Goal: Task Accomplishment & Management: Manage account settings

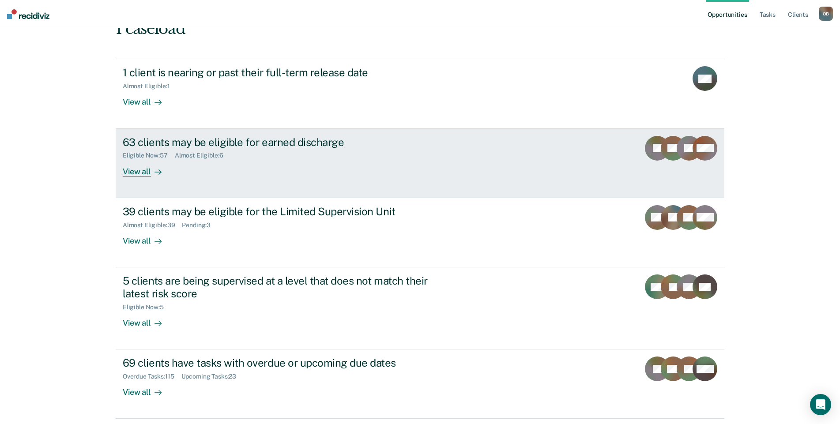
scroll to position [88, 0]
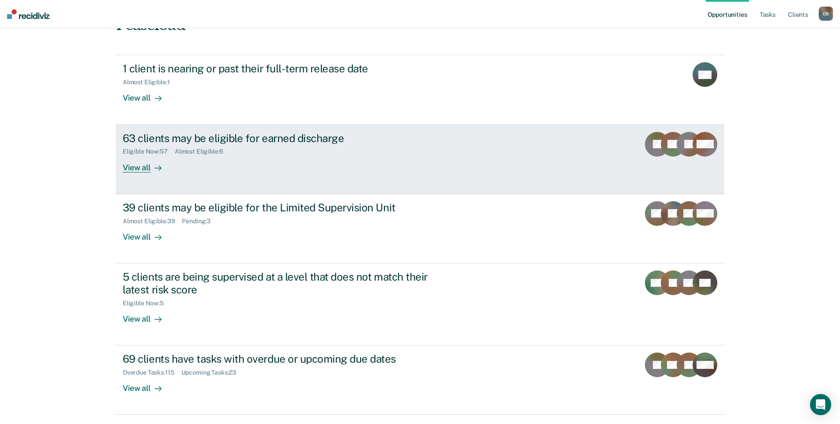
click at [134, 155] on div "View all" at bounding box center [147, 163] width 49 height 17
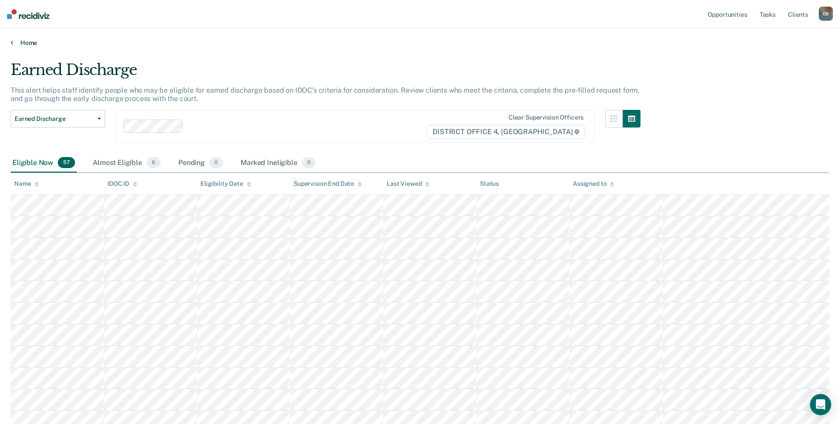
click at [23, 44] on link "Home" at bounding box center [420, 43] width 819 height 8
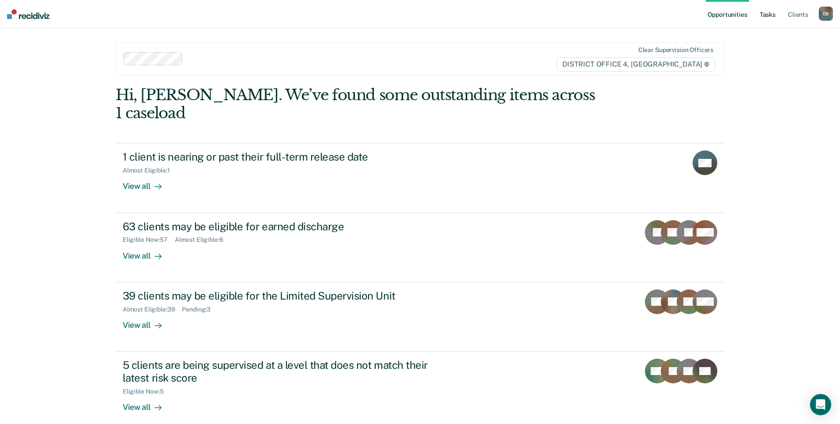
click at [772, 18] on link "Tasks" at bounding box center [767, 14] width 19 height 28
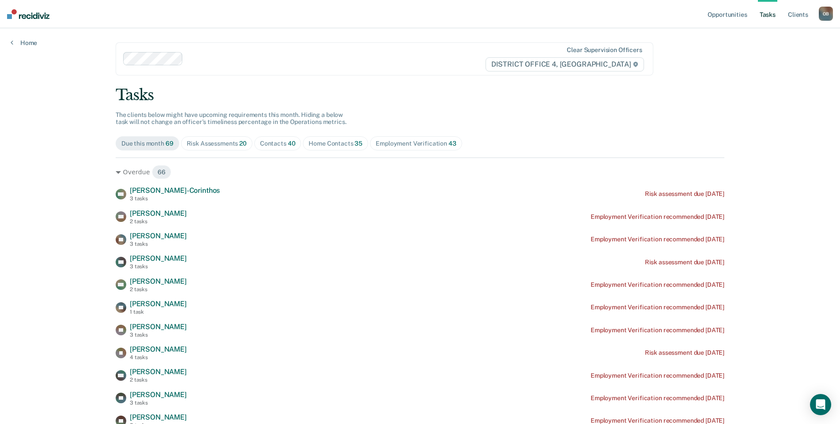
click at [332, 147] on span "Home Contacts 35" at bounding box center [335, 143] width 65 height 14
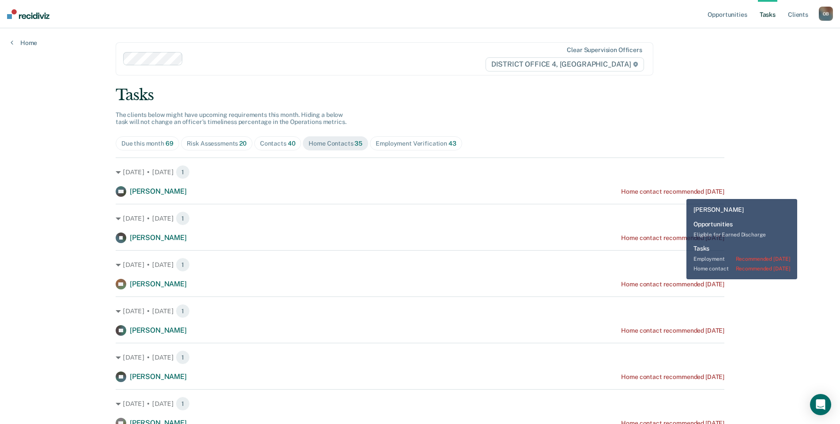
click at [680, 192] on div "Home contact recommended [DATE]" at bounding box center [672, 192] width 103 height 8
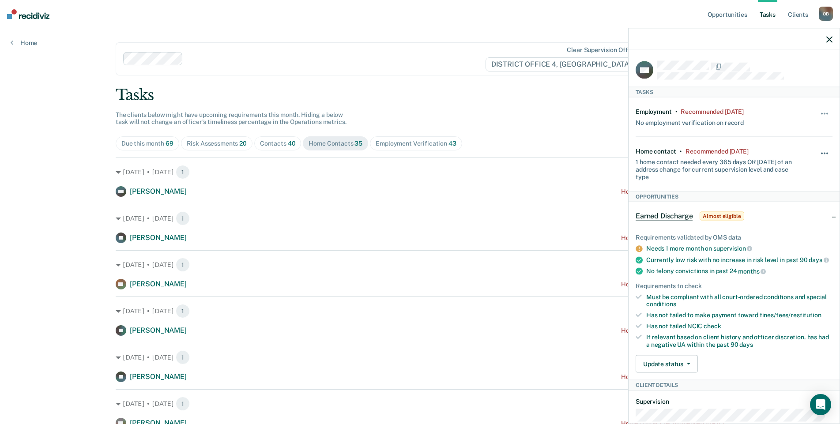
click at [821, 150] on button "button" at bounding box center [824, 157] width 15 height 14
click at [804, 193] on button "7 days" at bounding box center [801, 195] width 64 height 14
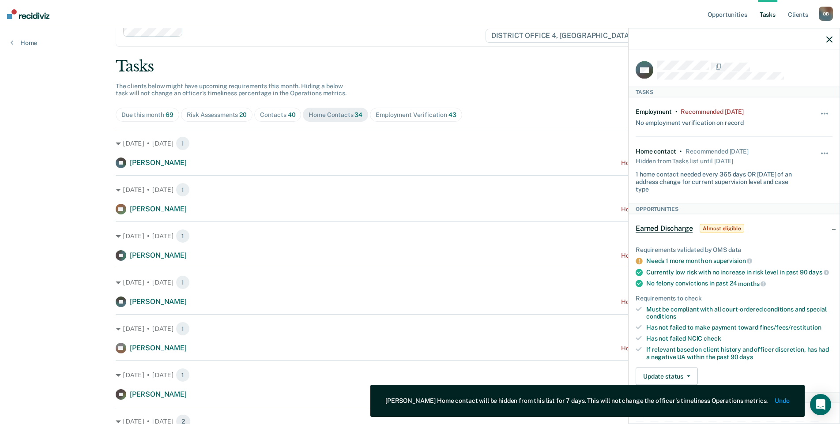
scroll to position [44, 0]
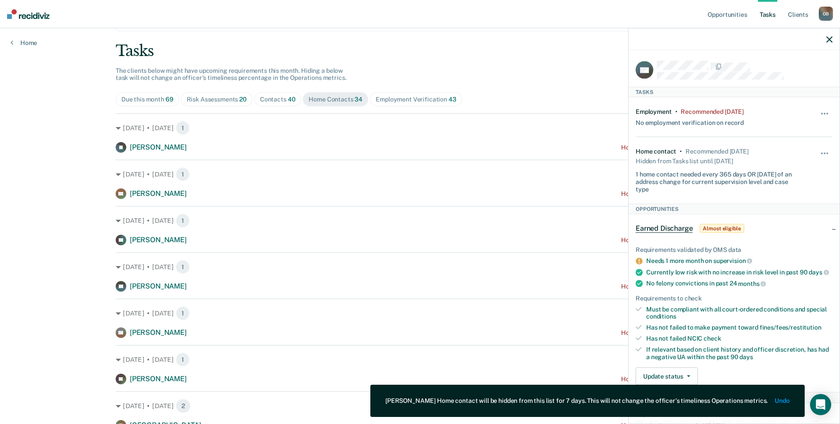
click at [829, 41] on icon "button" at bounding box center [829, 39] width 6 height 6
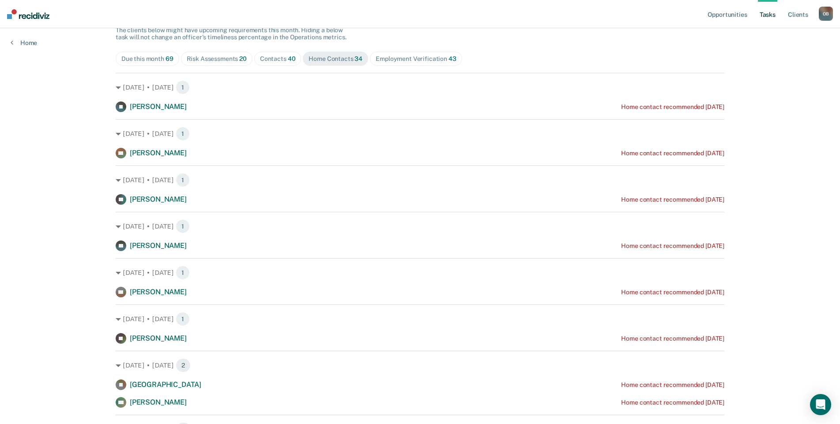
scroll to position [0, 0]
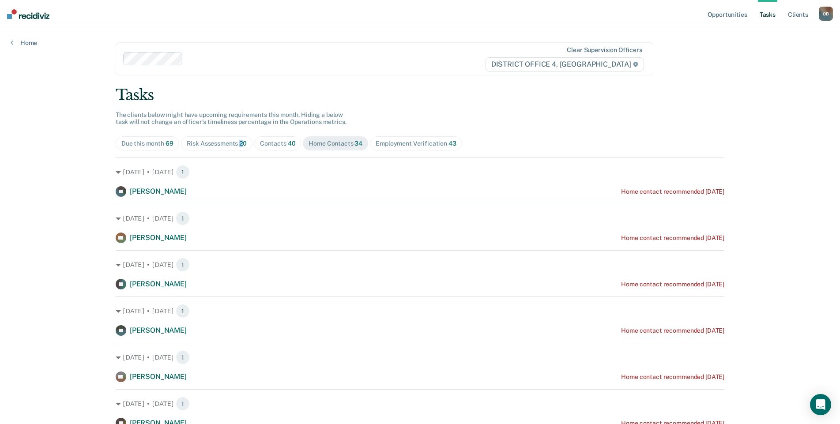
click at [239, 142] on span "20" at bounding box center [243, 143] width 8 height 7
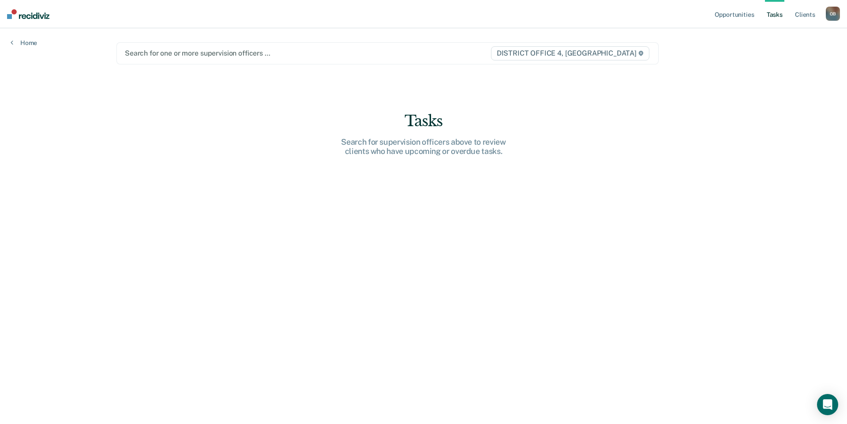
click at [189, 51] on div at bounding box center [307, 53] width 365 height 10
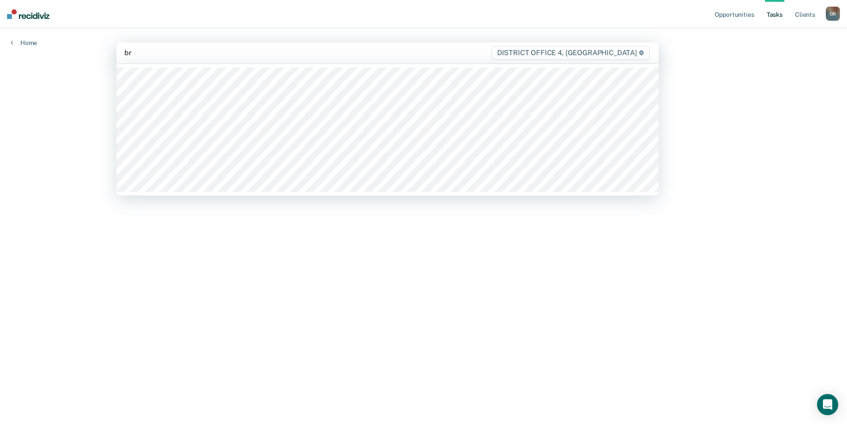
type input "bri"
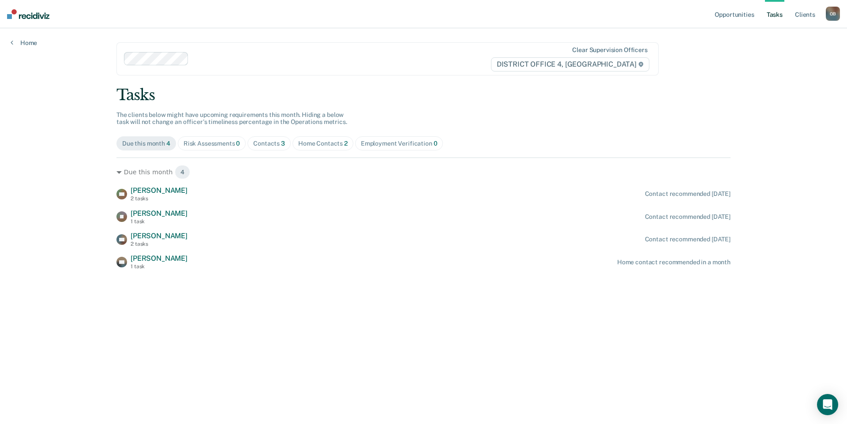
click at [460, 94] on div "Tasks" at bounding box center [424, 95] width 614 height 18
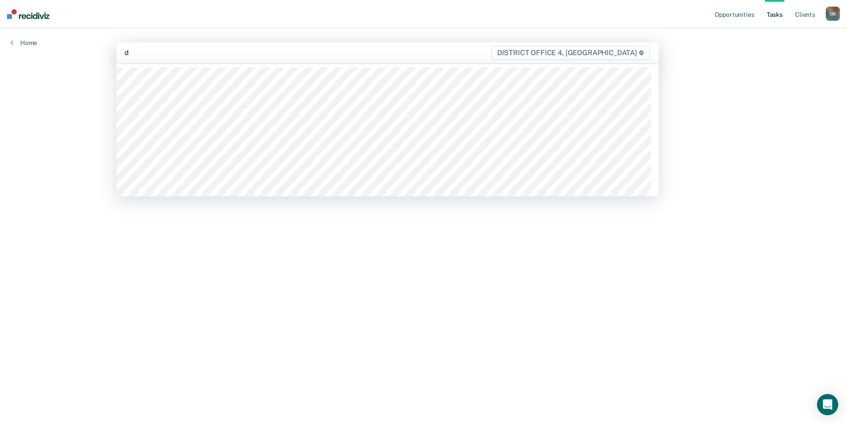
type input "de"
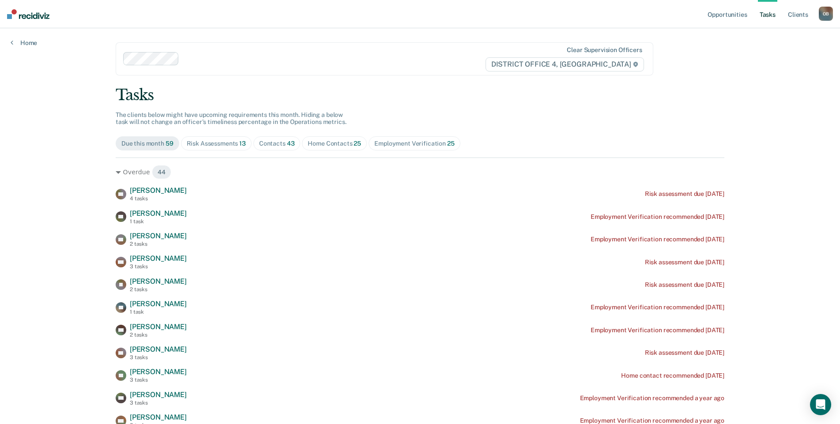
click at [224, 140] on div "Risk Assessments 13" at bounding box center [216, 144] width 59 height 8
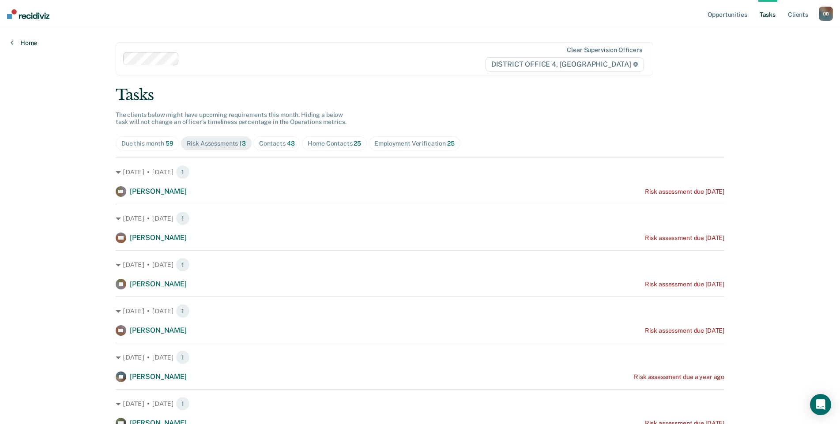
click at [34, 43] on link "Home" at bounding box center [24, 43] width 26 height 8
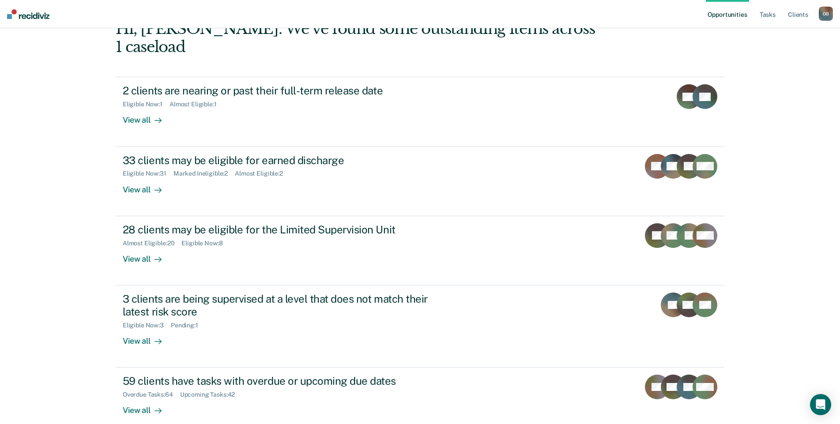
scroll to position [88, 0]
